Goal: Task Accomplishment & Management: Manage account settings

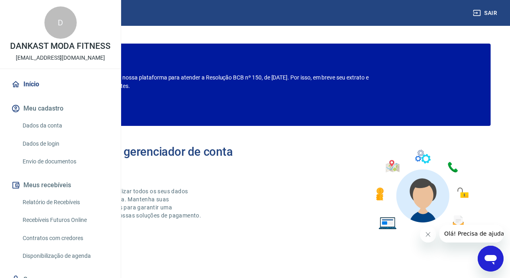
click at [46, 170] on link "Envio de documentos" at bounding box center [65, 161] width 92 height 17
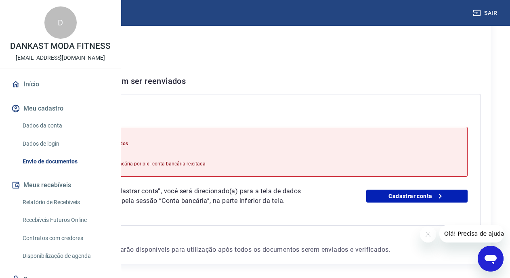
scroll to position [40, 0]
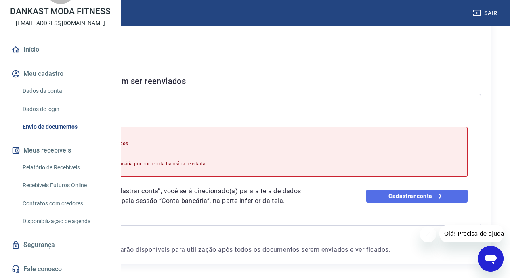
click at [445, 201] on icon at bounding box center [440, 196] width 10 height 10
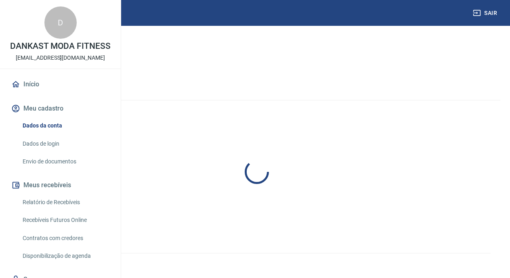
select select "business"
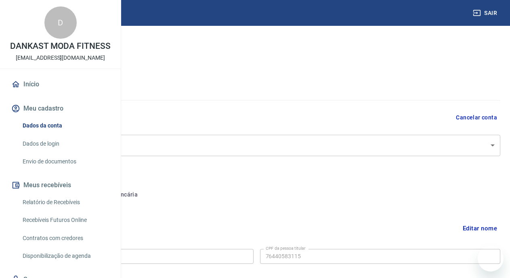
type input "764.405.831-15"
select select "GO"
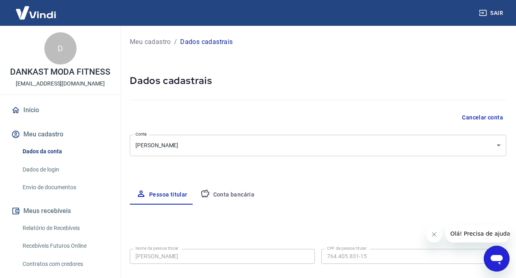
click at [298, 150] on body "Sair D DANKAST MODA FITNESS [EMAIL_ADDRESS][DOMAIN_NAME] Início Meu cadastro Da…" at bounding box center [258, 139] width 516 height 278
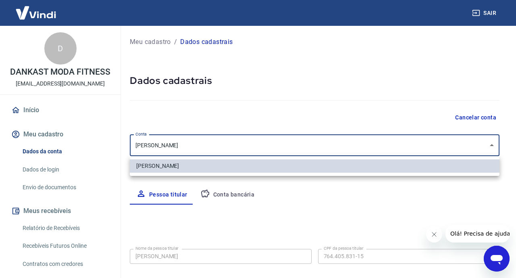
click at [298, 150] on div at bounding box center [258, 139] width 516 height 278
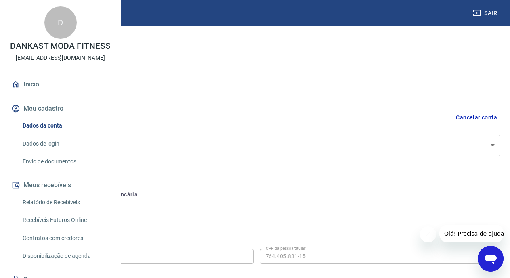
scroll to position [121, 0]
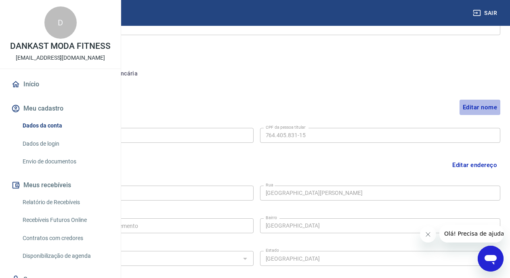
click at [470, 109] on button "Editar nome" at bounding box center [479, 107] width 41 height 15
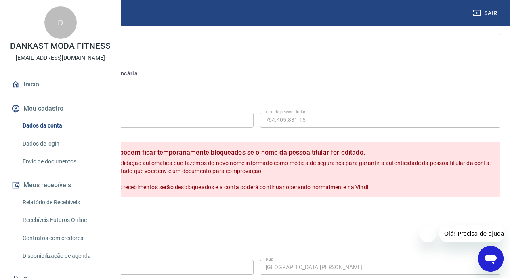
click at [88, 222] on button "Cancelar" at bounding box center [69, 214] width 38 height 15
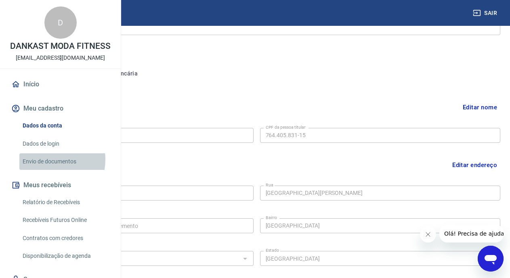
click at [43, 170] on link "Envio de documentos" at bounding box center [65, 161] width 92 height 17
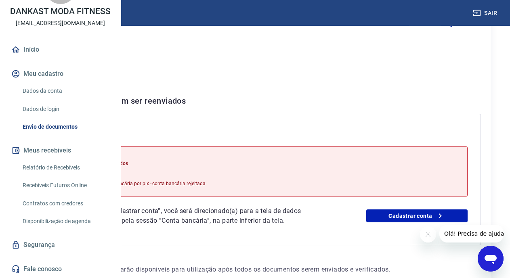
scroll to position [61, 0]
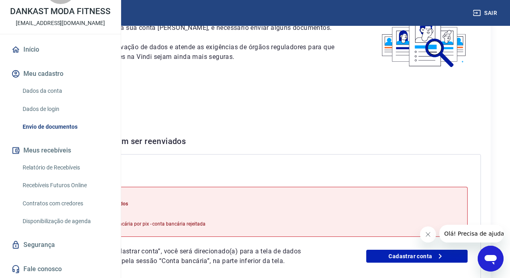
click at [51, 78] on button "Meu cadastro" at bounding box center [60, 74] width 101 height 18
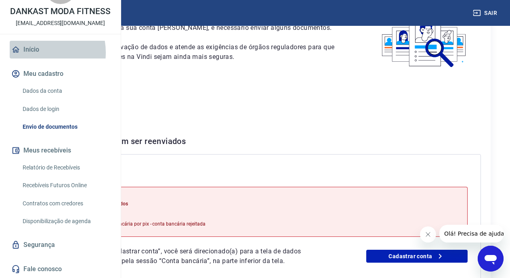
click at [38, 52] on link "Início" at bounding box center [60, 50] width 101 height 18
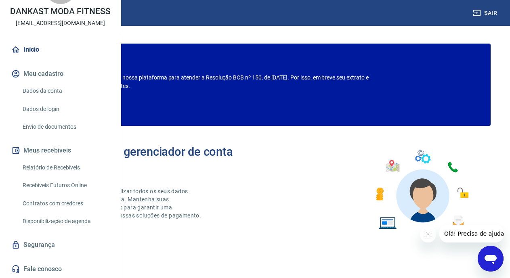
click at [44, 87] on link "Dados da conta" at bounding box center [65, 91] width 92 height 17
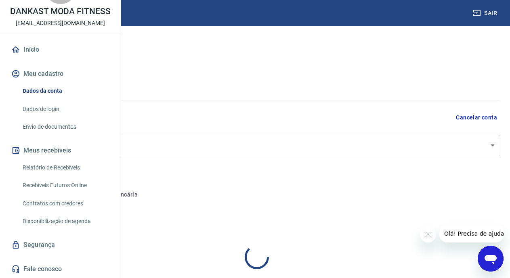
select select "GO"
select select "business"
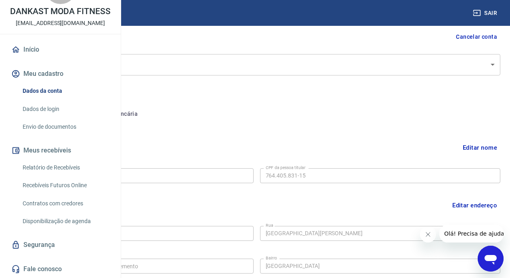
click at [211, 34] on div "Cancelar conta" at bounding box center [256, 36] width 487 height 15
click at [144, 107] on button "Conta bancária" at bounding box center [110, 113] width 67 height 19
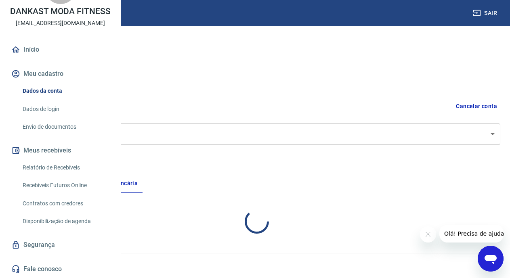
select select "1"
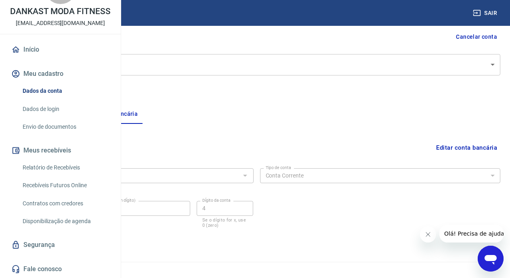
scroll to position [90, 0]
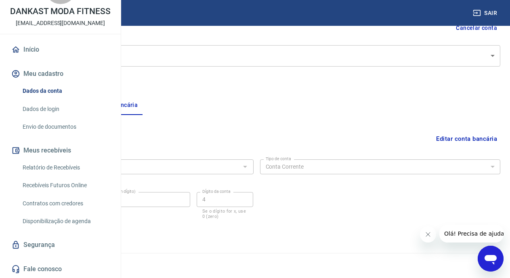
click at [77, 109] on button "Pessoa titular" at bounding box center [45, 105] width 64 height 19
select select "GO"
select select "business"
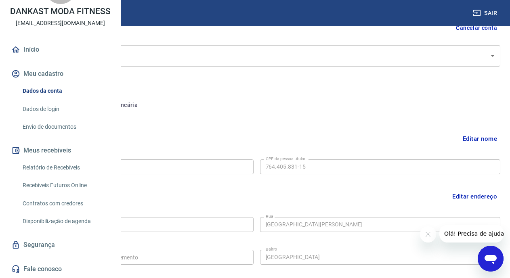
click at [31, 97] on link "Dados da conta" at bounding box center [65, 91] width 92 height 17
click at [144, 104] on button "Conta bancária" at bounding box center [110, 105] width 67 height 19
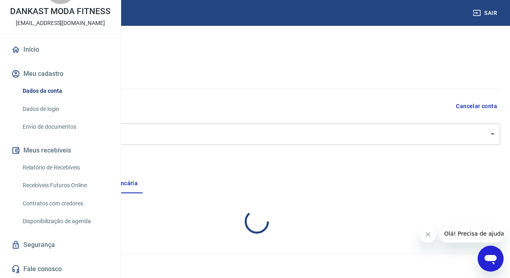
select select "1"
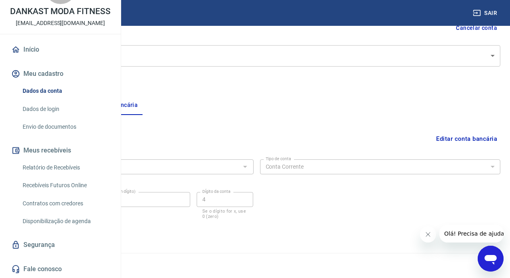
click at [77, 109] on button "Pessoa titular" at bounding box center [45, 105] width 64 height 19
select select "GO"
select select "business"
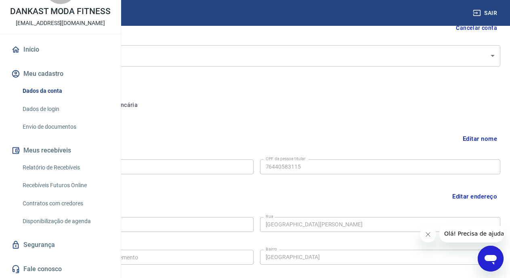
type input "764.405.831-15"
click at [144, 108] on button "Conta bancária" at bounding box center [110, 105] width 67 height 19
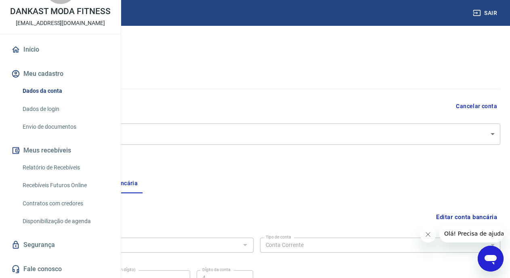
click at [77, 174] on button "Pessoa titular" at bounding box center [45, 183] width 64 height 19
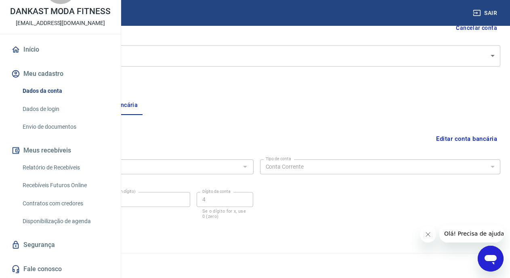
select select "GO"
select select "business"
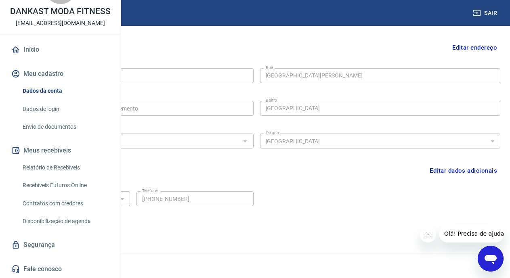
scroll to position [117, 0]
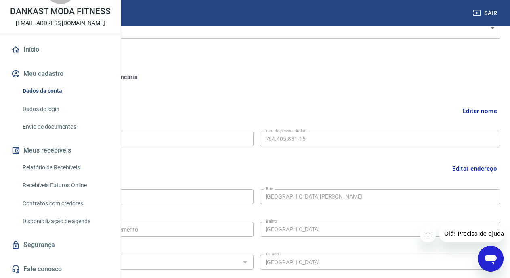
click at [234, 65] on div "Meu cadastro / Dados cadastrais Dados cadastrais Cancelar conta [PERSON_NAME] […" at bounding box center [256, 136] width 506 height 456
click at [144, 73] on button "Conta bancária" at bounding box center [110, 77] width 67 height 19
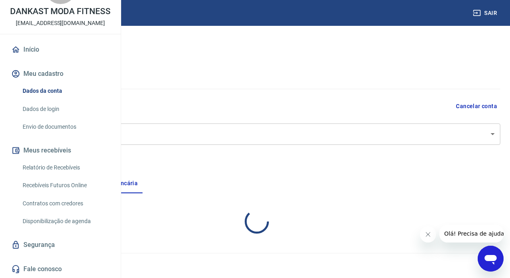
select select "1"
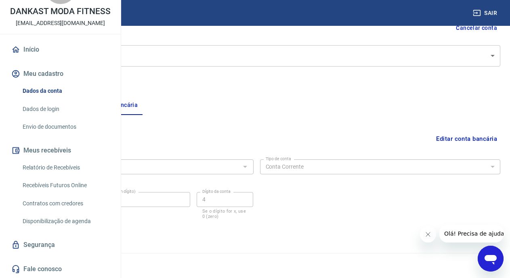
click at [77, 106] on button "Pessoa titular" at bounding box center [45, 105] width 64 height 19
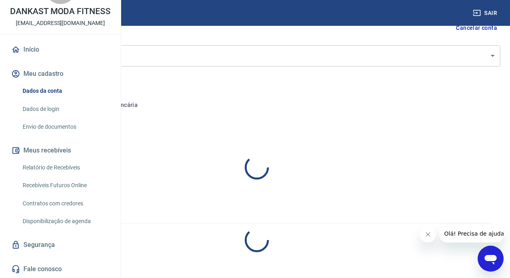
select select "GO"
select select "business"
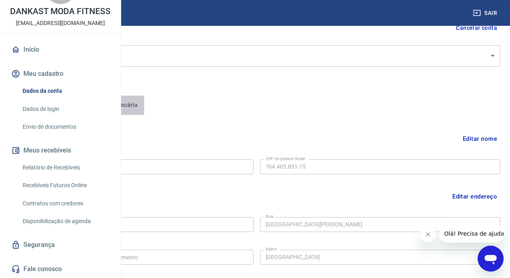
click at [144, 109] on button "Conta bancária" at bounding box center [110, 105] width 67 height 19
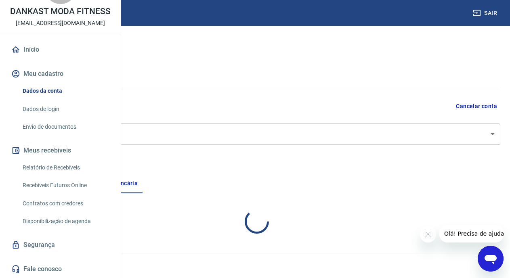
select select "1"
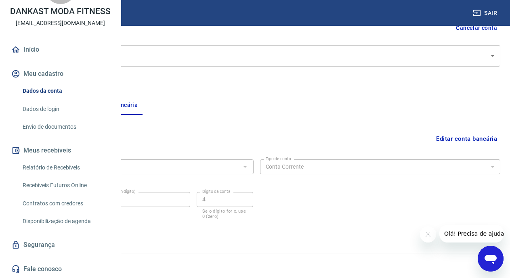
click at [77, 103] on button "Pessoa titular" at bounding box center [45, 105] width 64 height 19
select select "GO"
select select "business"
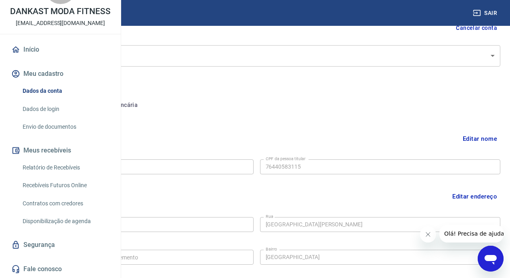
type input "764.405.831-15"
click at [144, 109] on button "Conta bancária" at bounding box center [110, 105] width 67 height 19
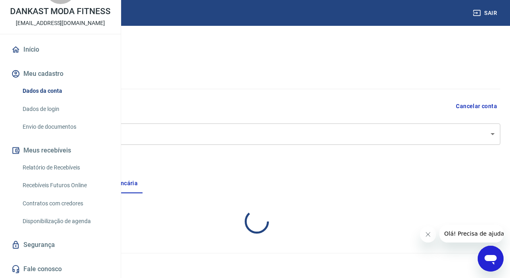
select select "1"
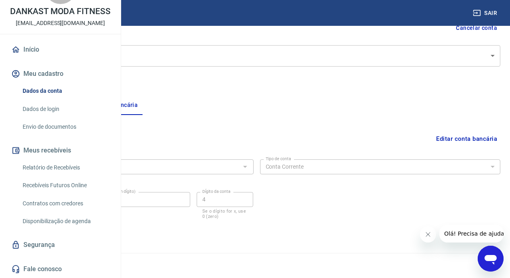
click at [77, 108] on button "Pessoa titular" at bounding box center [45, 105] width 64 height 19
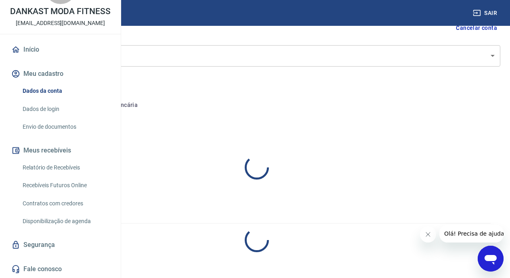
select select "GO"
select select "business"
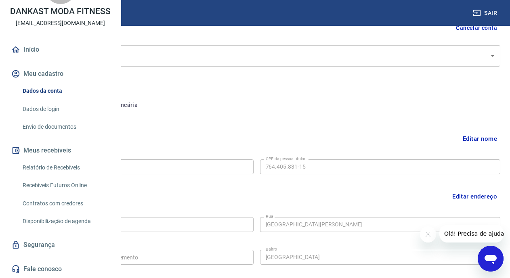
click at [52, 76] on button "Meu cadastro" at bounding box center [60, 74] width 101 height 18
